Goal: Navigation & Orientation: Find specific page/section

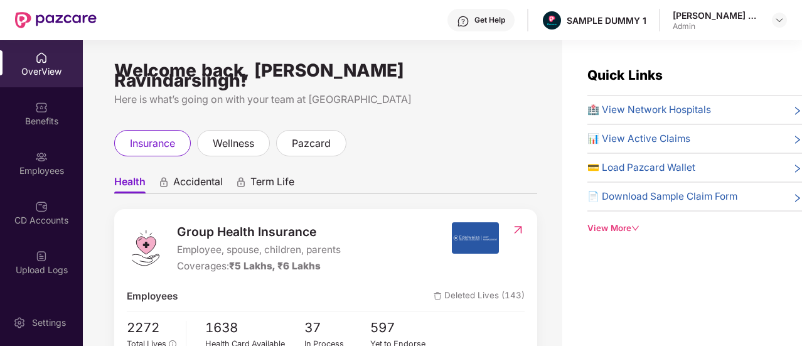
drag, startPoint x: 927, startPoint y: 1, endPoint x: 468, endPoint y: 95, distance: 467.8
click at [468, 95] on div "Here is what’s going on with your team at [GEOGRAPHIC_DATA]" at bounding box center [325, 100] width 423 height 16
click at [786, 32] on div "Get Help SAMPLE DUMMY 1 [PERSON_NAME] Ravindarsingh Admin" at bounding box center [442, 20] width 691 height 40
click at [784, 24] on img at bounding box center [780, 20] width 10 height 10
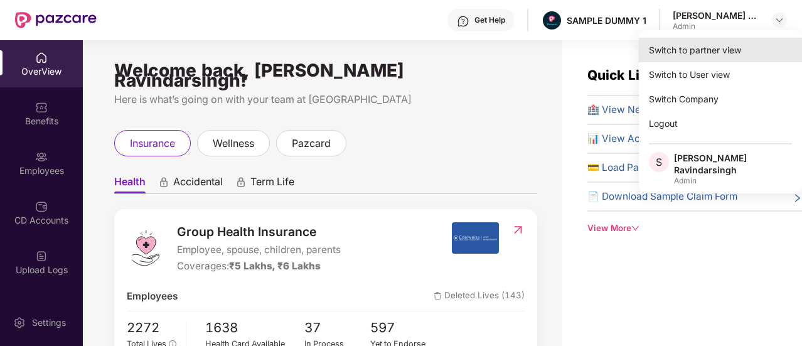
click at [712, 53] on div "Switch to partner view" at bounding box center [720, 50] width 163 height 24
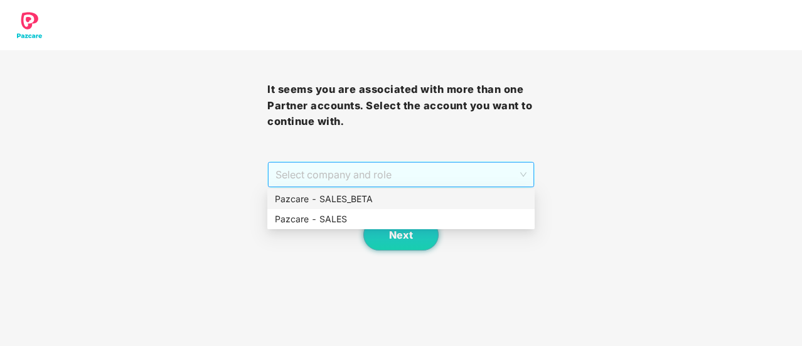
click at [432, 175] on span "Select company and role" at bounding box center [401, 175] width 251 height 24
click at [357, 223] on div "Pazcare - SALES" at bounding box center [401, 219] width 252 height 14
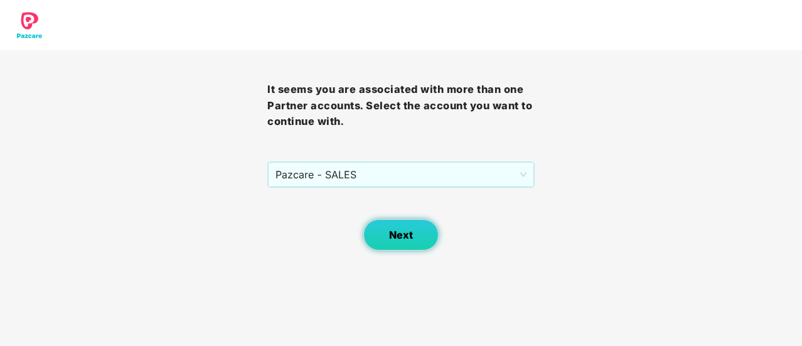
click at [406, 242] on button "Next" at bounding box center [401, 234] width 75 height 31
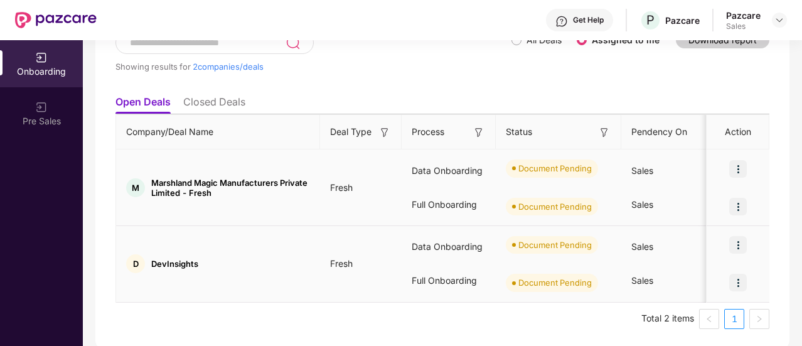
scroll to position [93, 0]
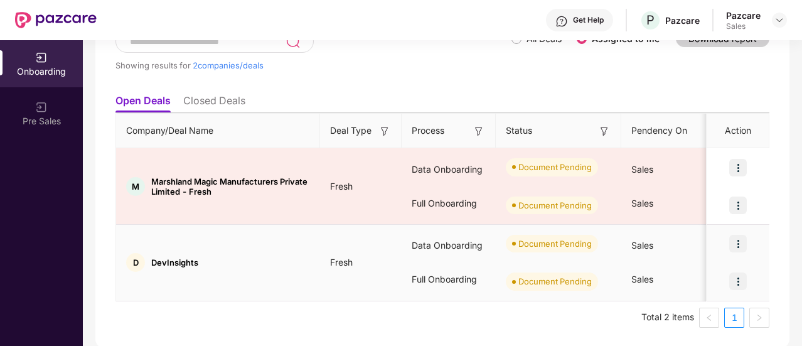
click at [164, 259] on span "DevInsights" at bounding box center [174, 262] width 47 height 10
copy span "DevInsights"
